Goal: Task Accomplishment & Management: Manage account settings

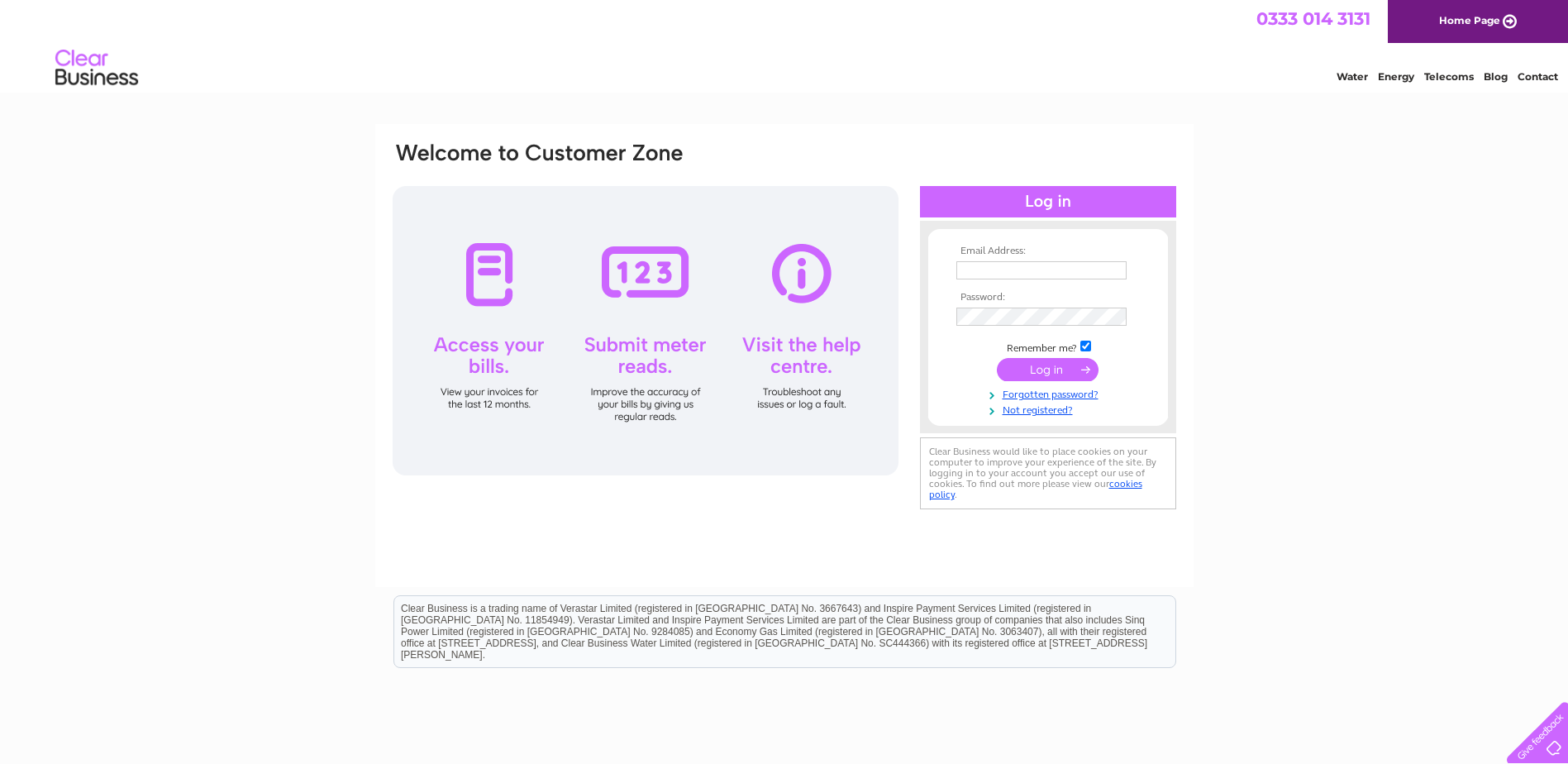
type input "[EMAIL_ADDRESS][DOMAIN_NAME]"
drag, startPoint x: 1059, startPoint y: 368, endPoint x: 1058, endPoint y: 356, distance: 12.0
click at [1058, 356] on td at bounding box center [1048, 370] width 191 height 32
click at [1051, 364] on input "submit" at bounding box center [1047, 370] width 101 height 23
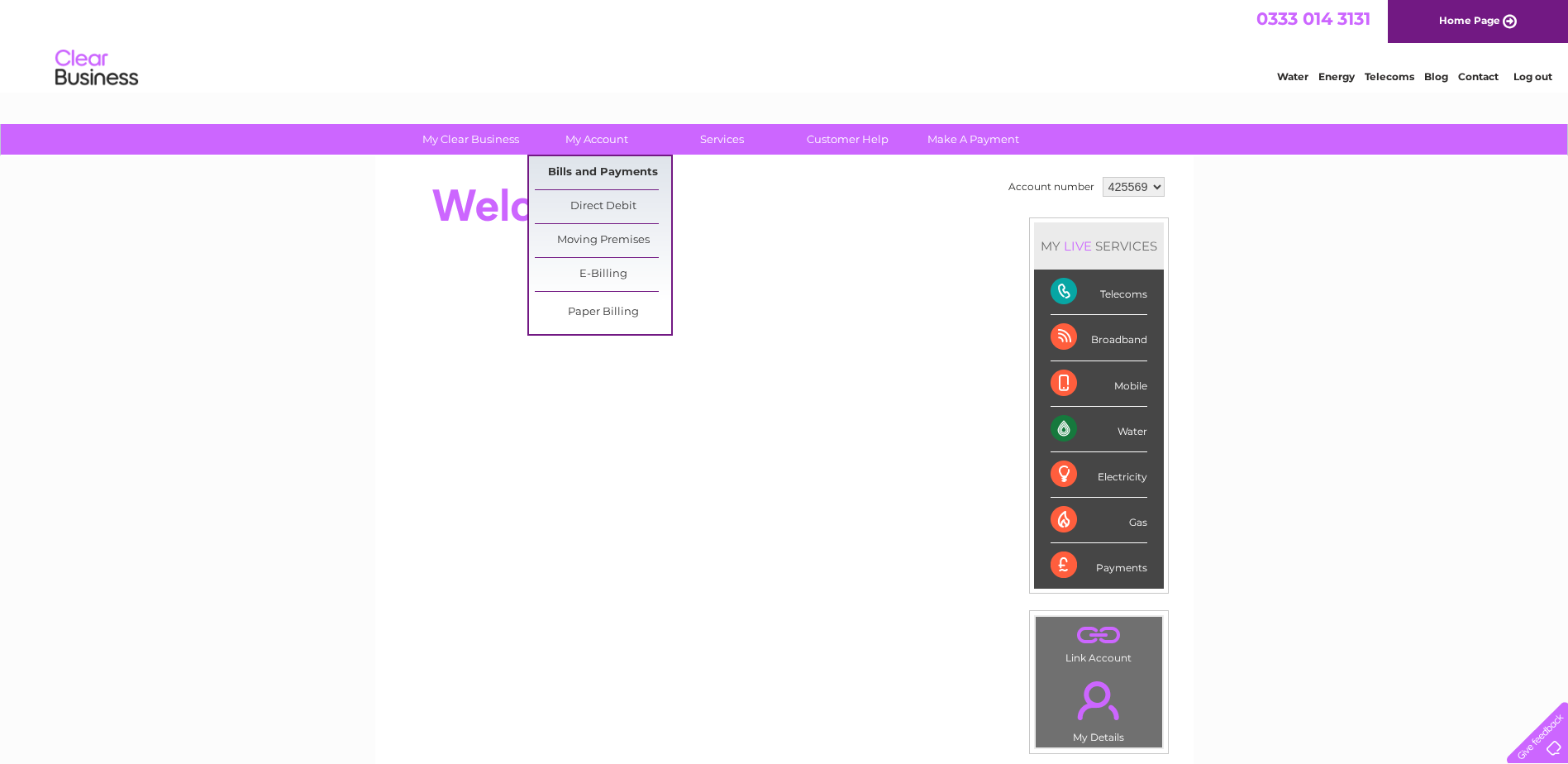
click at [595, 169] on link "Bills and Payments" at bounding box center [603, 172] width 136 height 34
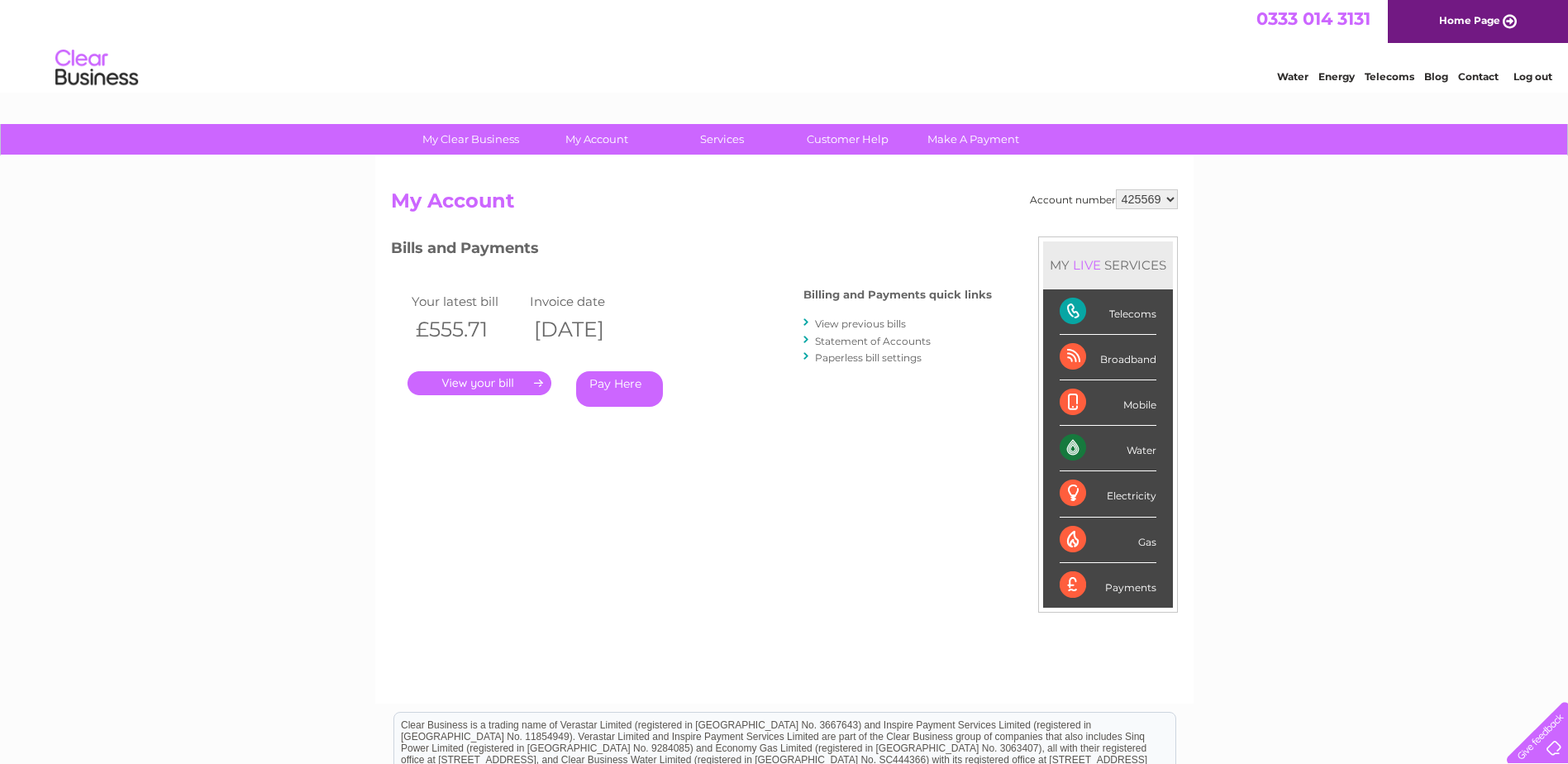
click at [520, 381] on link "." at bounding box center [480, 383] width 144 height 24
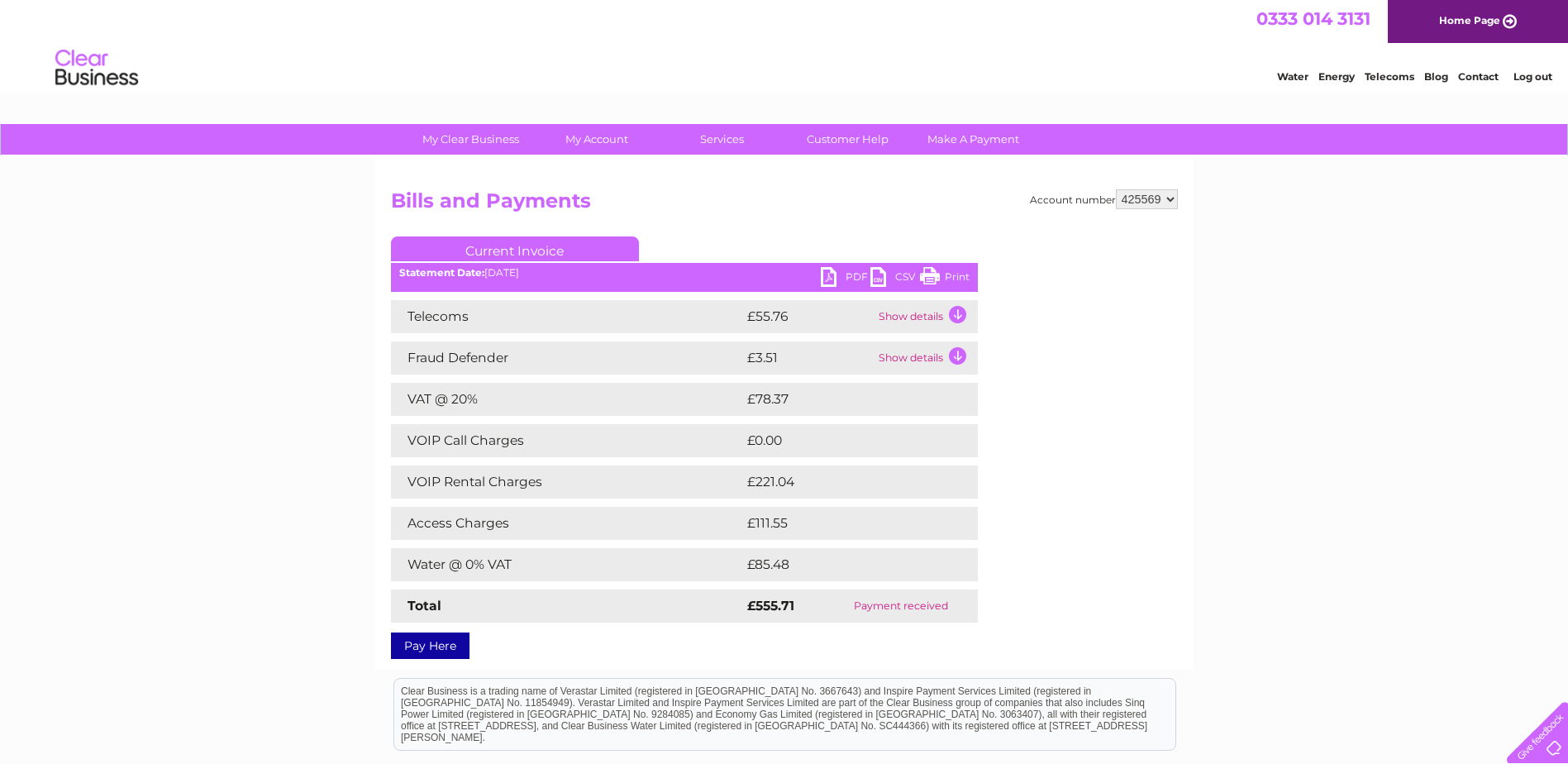
drag, startPoint x: 954, startPoint y: 271, endPoint x: 123, endPoint y: 4, distance: 872.8
click at [954, 271] on link "Print" at bounding box center [945, 279] width 50 height 24
click at [1525, 76] on link "Log out" at bounding box center [1533, 76] width 39 height 12
